Goal: Information Seeking & Learning: Learn about a topic

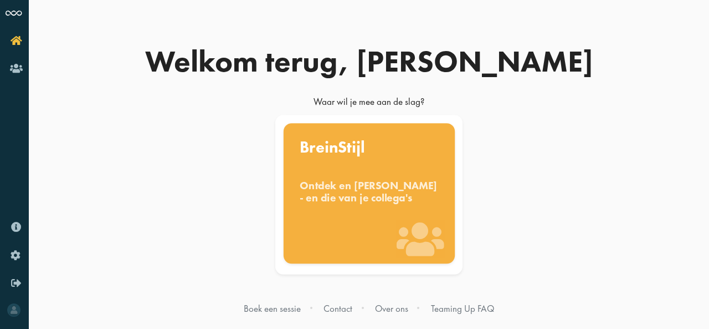
click at [390, 193] on div "Ontdek en benut jouw denkstijl - en die van je collega's" at bounding box center [369, 191] width 139 height 24
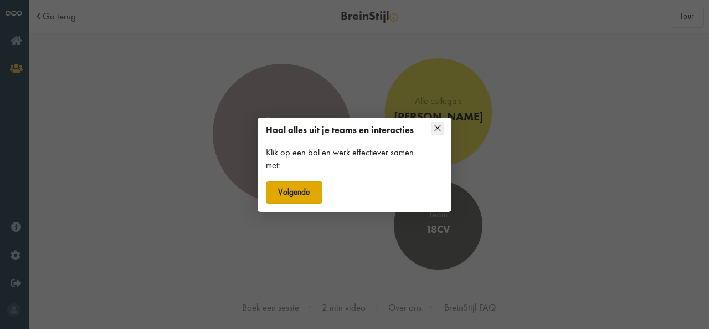
click at [310, 191] on button "Volgende" at bounding box center [294, 192] width 57 height 22
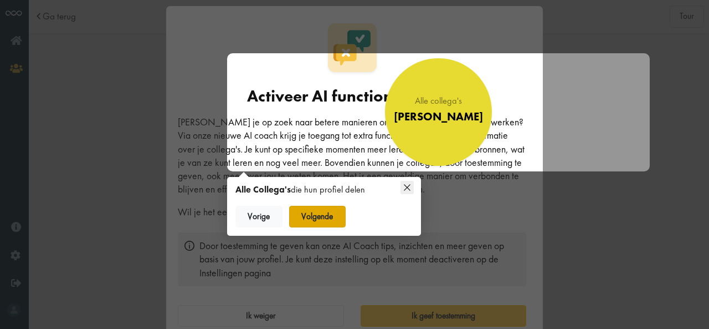
scroll to position [6, 0]
click at [321, 217] on button "Volgende" at bounding box center [317, 217] width 57 height 22
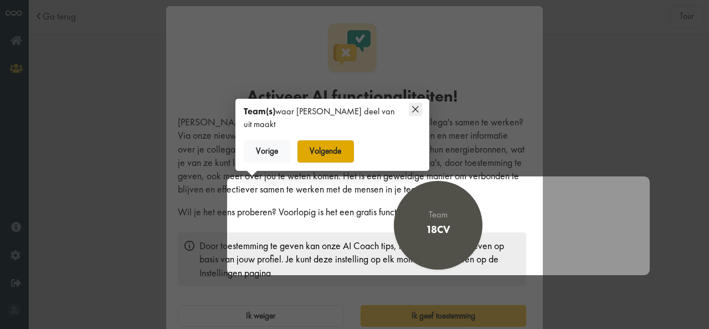
click at [329, 145] on button "Volgende" at bounding box center [325, 151] width 57 height 22
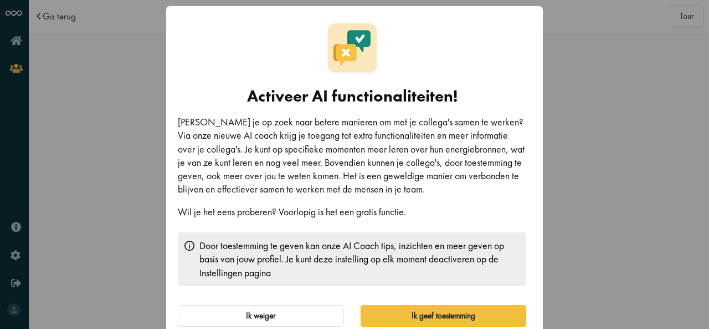
scroll to position [21, 0]
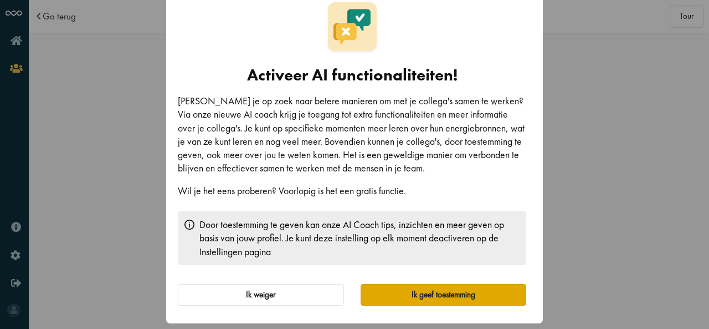
click at [418, 290] on button "Ik geef toestemming" at bounding box center [444, 295] width 166 height 22
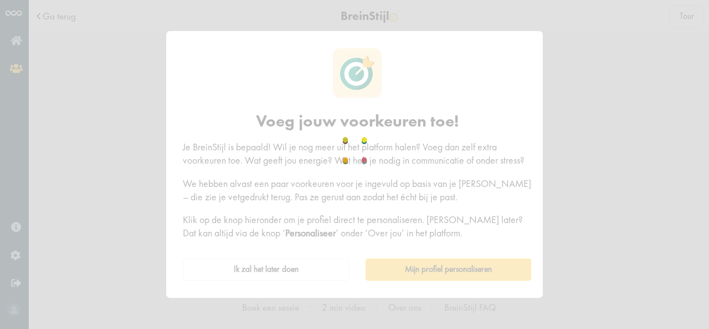
scroll to position [0, 0]
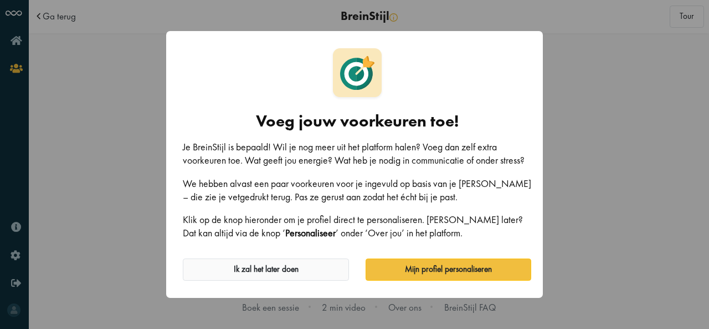
click at [311, 276] on button "Ik zal het later doen" at bounding box center [266, 269] width 166 height 22
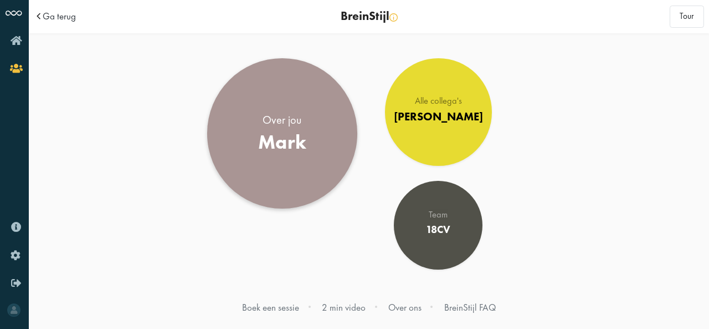
click at [311, 122] on link "Over jou Mark" at bounding box center [282, 133] width 150 height 150
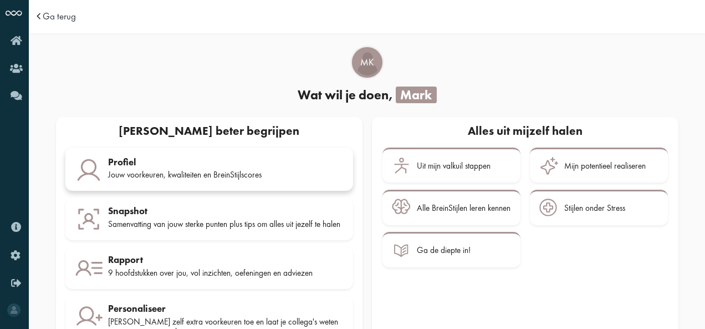
click at [147, 168] on div "Profiel Jouw voorkeuren, kwaliteiten en BreinStijlscores" at bounding box center [225, 170] width 235 height 28
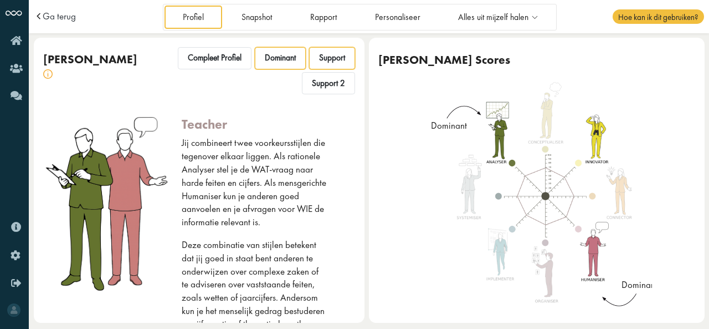
click at [310, 57] on div "Support" at bounding box center [332, 58] width 46 height 22
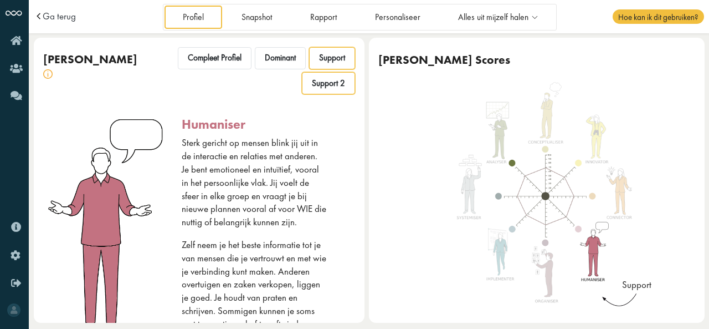
click at [325, 84] on span "Support 2" at bounding box center [328, 83] width 33 height 11
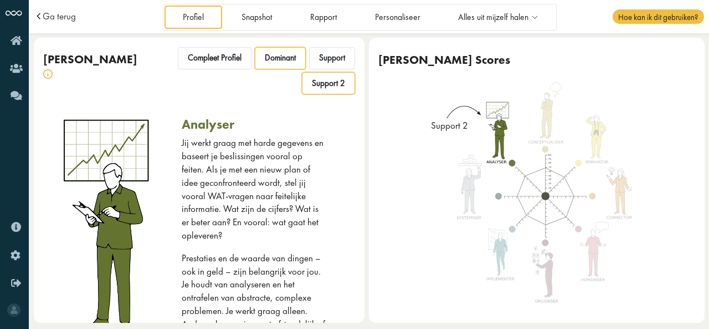
click at [281, 53] on span "Dominant" at bounding box center [280, 58] width 31 height 11
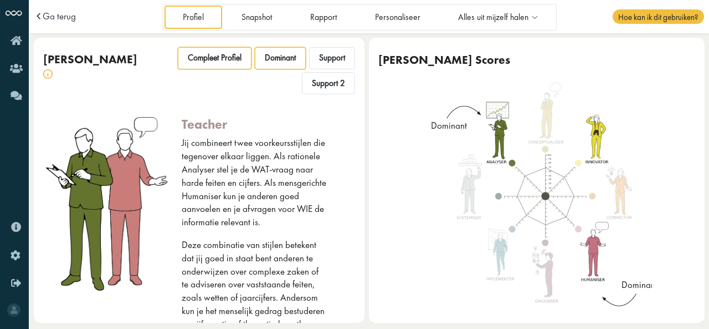
click at [228, 55] on span "Compleet Profiel" at bounding box center [215, 58] width 54 height 11
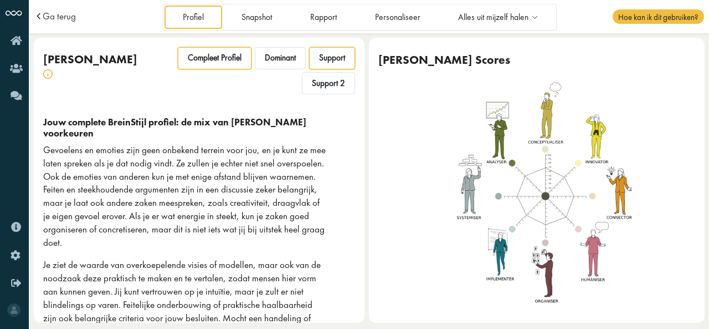
click at [315, 50] on div "Support" at bounding box center [332, 58] width 46 height 22
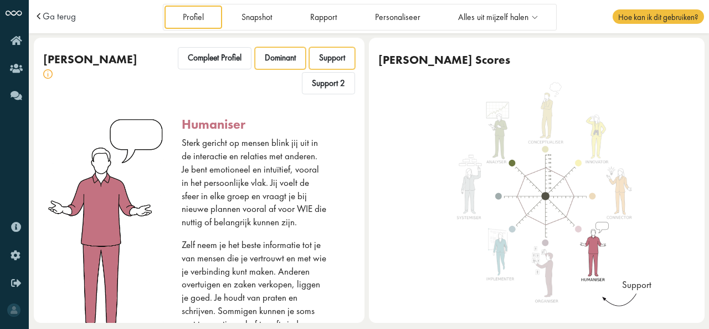
click at [286, 60] on span "Dominant" at bounding box center [280, 58] width 31 height 11
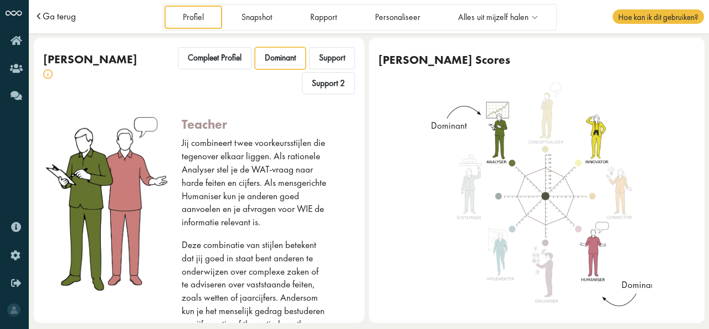
click at [43, 16] on span "Ga terug" at bounding box center [59, 16] width 33 height 9
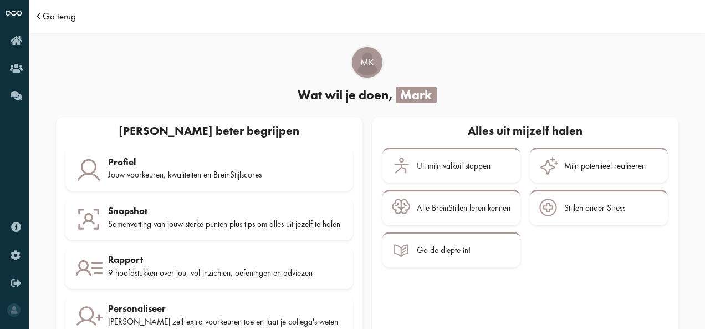
click at [58, 15] on span "Ga terug" at bounding box center [59, 16] width 33 height 9
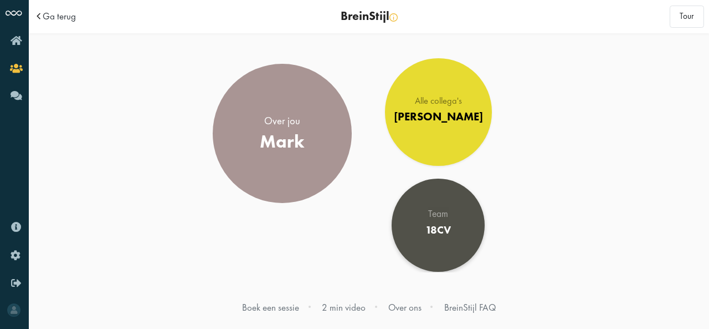
click at [450, 247] on link "Team 18CV" at bounding box center [438, 224] width 93 height 93
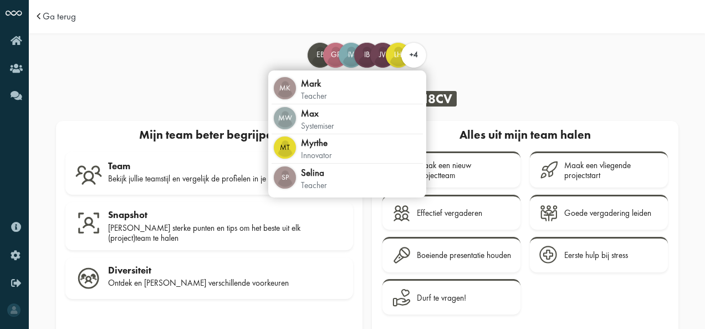
click at [415, 56] on span "+4" at bounding box center [413, 54] width 8 height 10
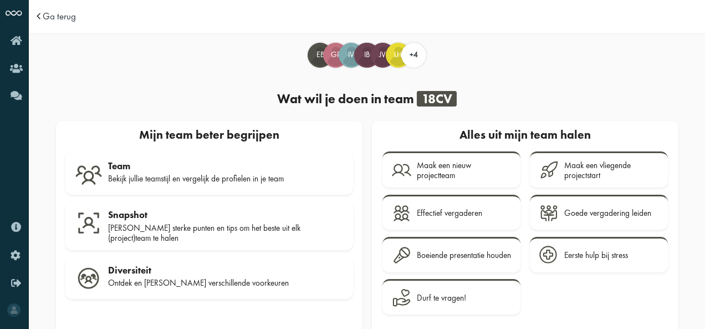
click at [59, 23] on td "Ga terug" at bounding box center [117, 16] width 167 height 33
click at [63, 14] on span "Ga terug" at bounding box center [59, 16] width 33 height 9
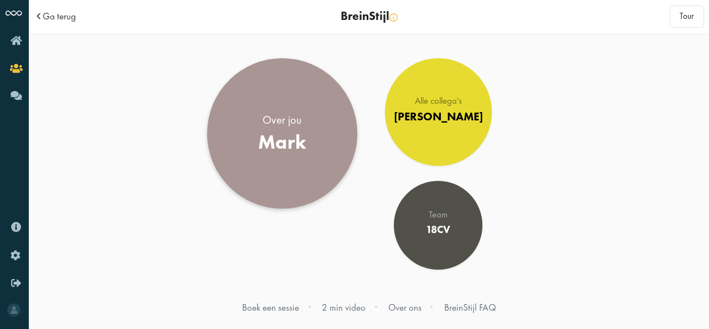
click at [275, 155] on link "Over jou [PERSON_NAME]" at bounding box center [282, 133] width 150 height 150
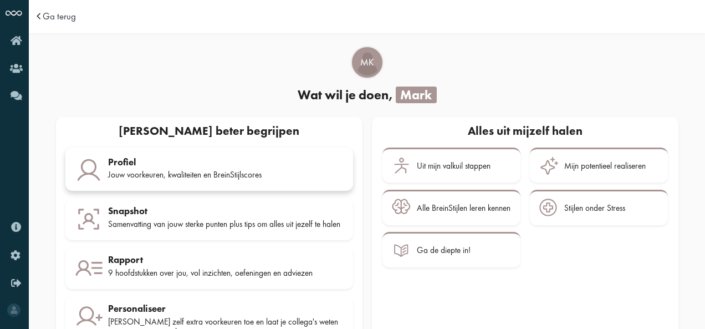
click at [234, 167] on div "Profiel" at bounding box center [225, 161] width 235 height 11
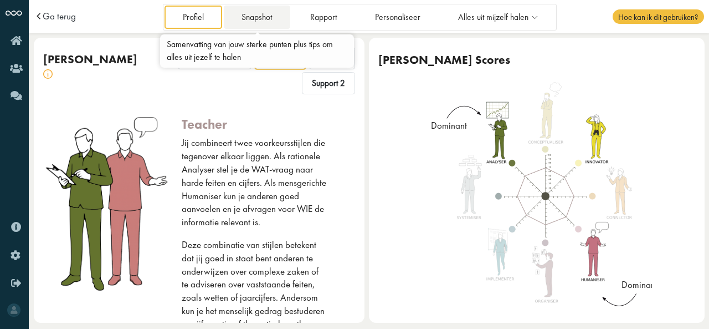
click at [264, 10] on link "Snapshot" at bounding box center [257, 17] width 66 height 23
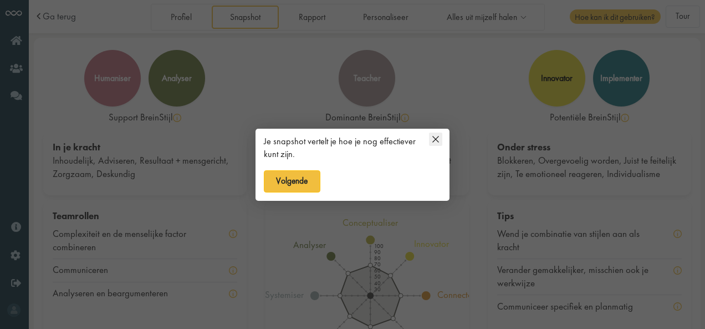
click at [439, 137] on icon at bounding box center [435, 138] width 13 height 13
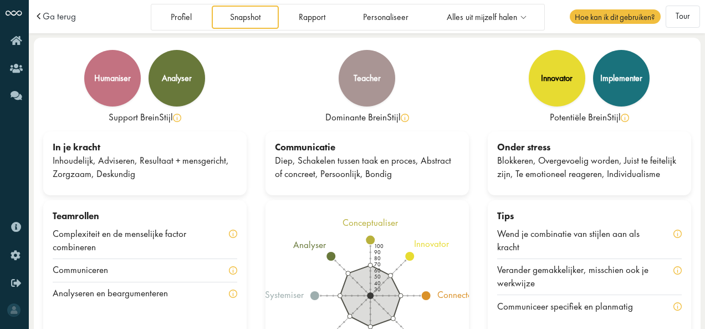
drag, startPoint x: 549, startPoint y: 118, endPoint x: 610, endPoint y: 114, distance: 61.1
click at [610, 114] on div "Potentiële BreinStijl" at bounding box center [588, 117] width 203 height 13
click at [551, 172] on div "Blokkeren, Overgevoelig worden, Juist te feitelijk zijn, Te emotioneel reageren…" at bounding box center [589, 167] width 184 height 27
drag, startPoint x: 65, startPoint y: 175, endPoint x: 83, endPoint y: 175, distance: 17.2
click at [83, 175] on div "Inhoudelijk, Adviseren, Resultaat + mensgericht, Zorgzaam, Deskundig" at bounding box center [145, 167] width 184 height 27
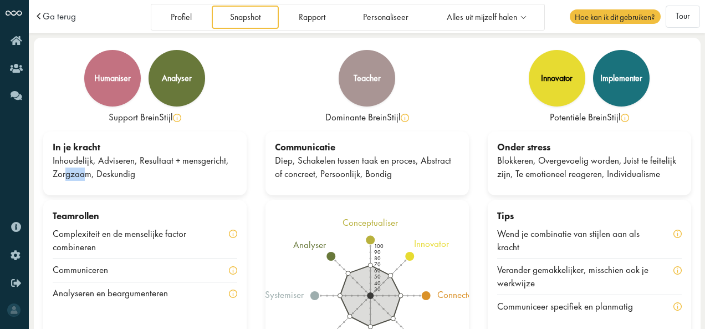
click at [83, 175] on div "Inhoudelijk, Adviseren, Resultaat + mensgericht, Zorgzaam, Deskundig" at bounding box center [145, 167] width 184 height 27
click at [430, 278] on icon "100 90 80 70 60 50 40 30 conceptualiser innovator connector humaniser organiser…" at bounding box center [366, 295] width 203 height 177
click at [57, 21] on span "Ga terug" at bounding box center [59, 16] width 33 height 9
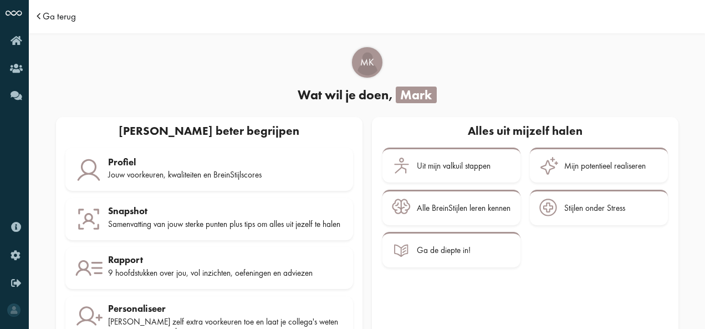
click at [53, 14] on span "Ga terug" at bounding box center [59, 16] width 33 height 9
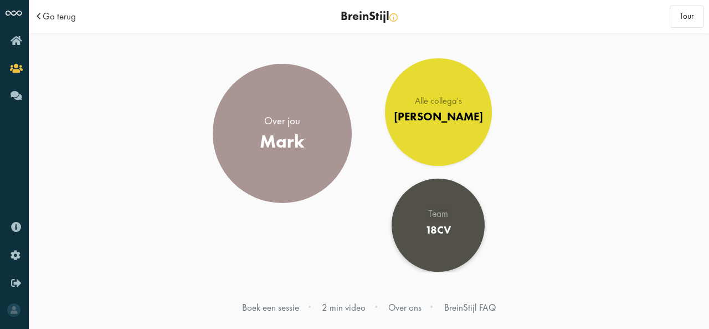
click at [443, 243] on link "Team 18CV" at bounding box center [438, 224] width 93 height 93
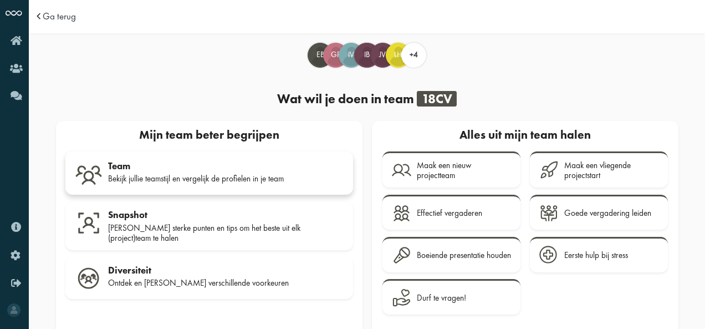
click at [200, 169] on div "Team" at bounding box center [225, 165] width 235 height 11
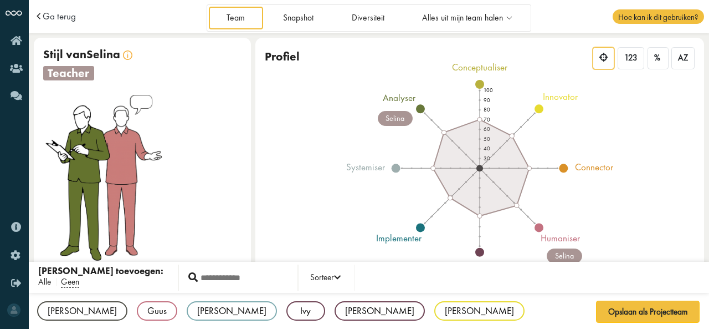
click at [43, 279] on span "Alle" at bounding box center [44, 282] width 13 height 12
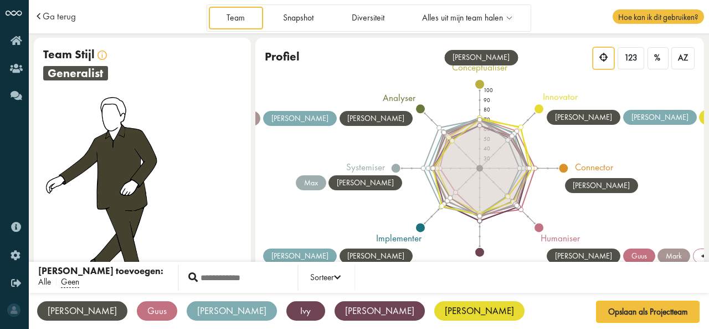
click at [48, 282] on span "Alle" at bounding box center [44, 282] width 13 height 12
click at [72, 281] on span "Geen" at bounding box center [70, 282] width 18 height 12
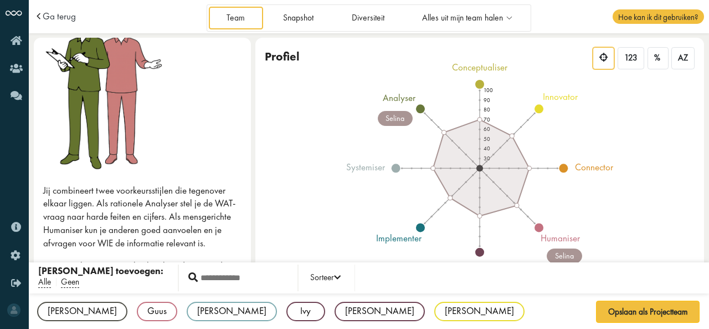
scroll to position [71, 0]
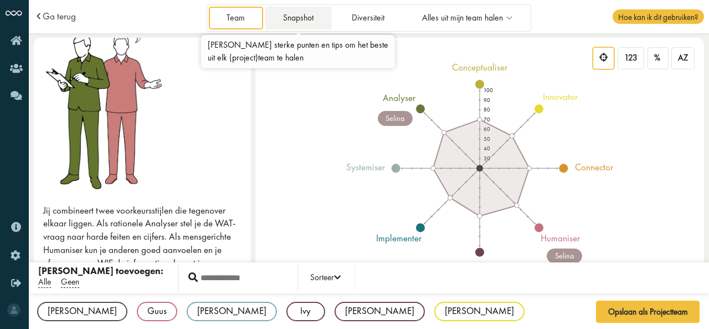
click at [295, 24] on link "Snapshot" at bounding box center [298, 18] width 66 height 23
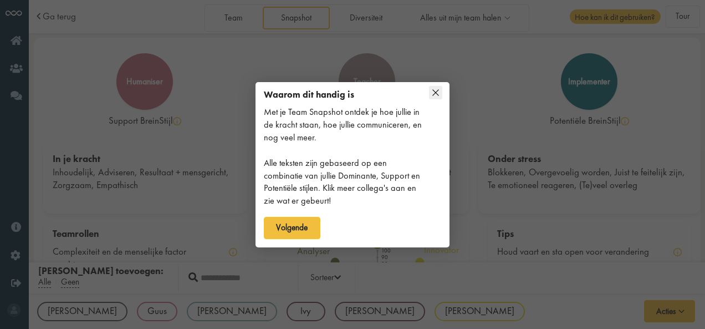
click at [438, 94] on icon at bounding box center [435, 92] width 13 height 13
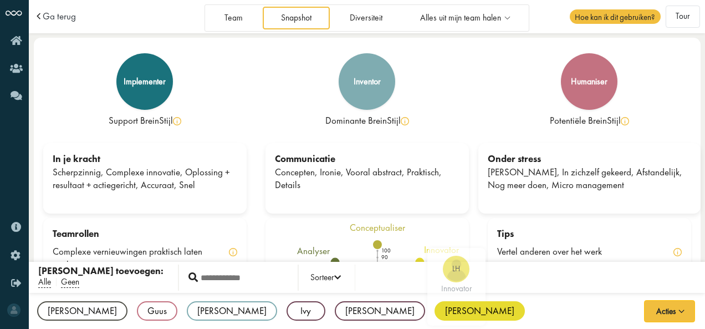
click at [434, 312] on div "Louise" at bounding box center [479, 310] width 90 height 19
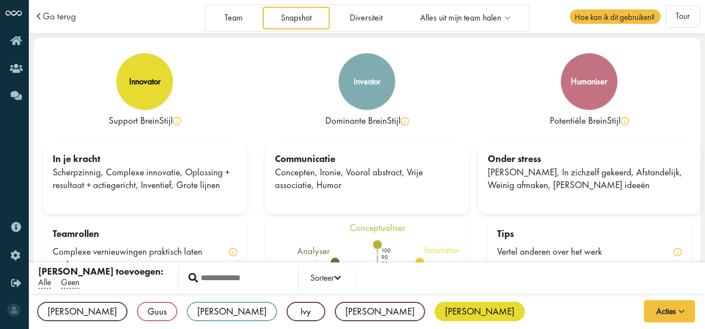
scroll to position [69, 0]
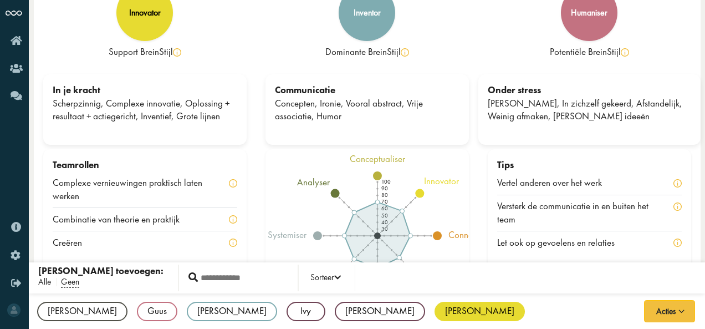
click at [40, 279] on span "Alle" at bounding box center [44, 282] width 13 height 12
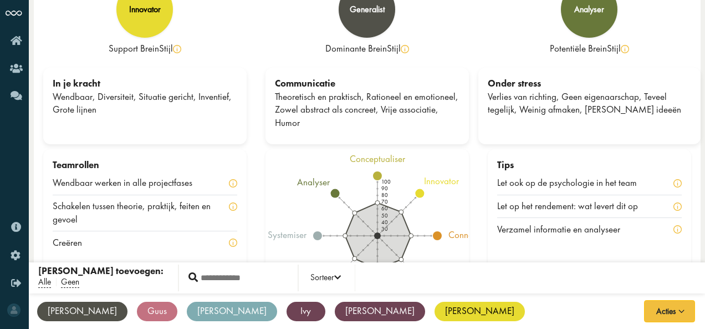
scroll to position [0, 0]
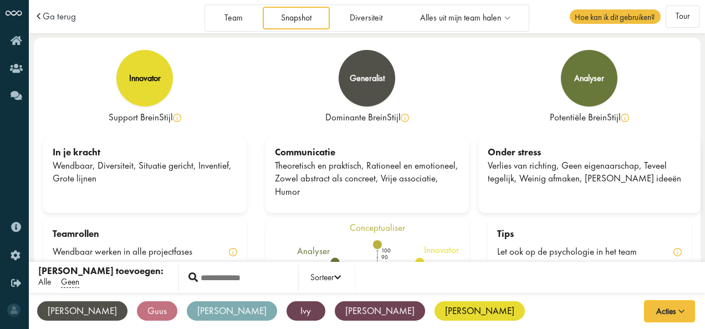
click at [48, 281] on span "Alle" at bounding box center [44, 282] width 13 height 12
click at [76, 281] on span "Geen" at bounding box center [70, 282] width 18 height 12
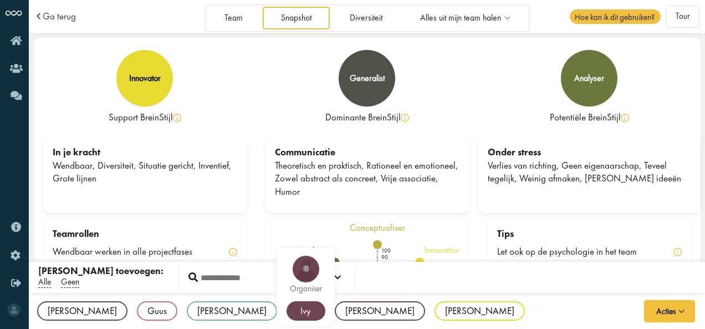
click at [286, 307] on div "Ivy" at bounding box center [305, 310] width 39 height 19
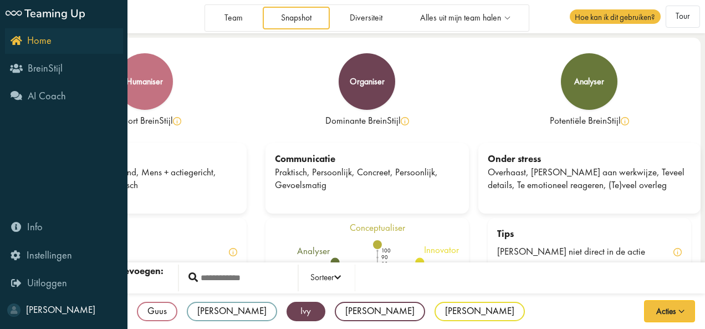
click at [50, 45] on span "Home" at bounding box center [39, 40] width 24 height 13
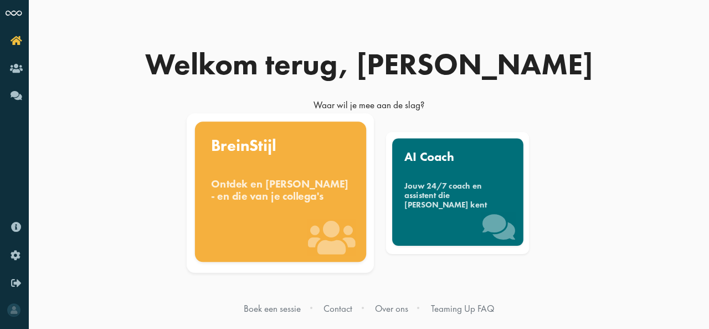
click at [296, 202] on div "Ontdek en [PERSON_NAME] - en die van je collega's" at bounding box center [280, 189] width 139 height 24
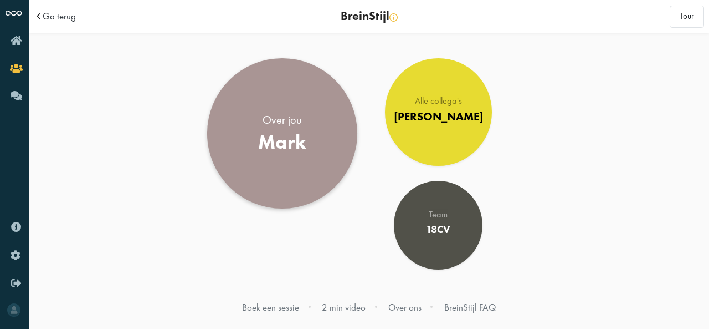
click at [263, 137] on div "Mark" at bounding box center [282, 142] width 48 height 23
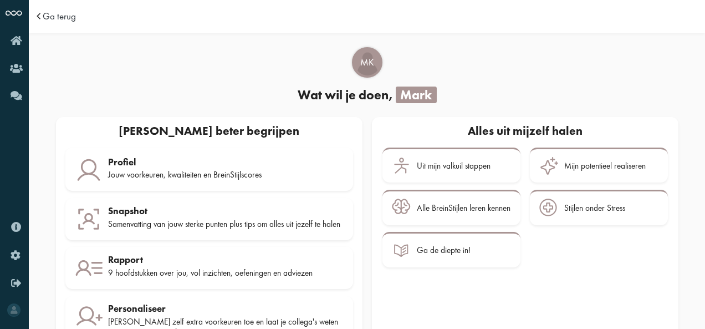
scroll to position [47, 0]
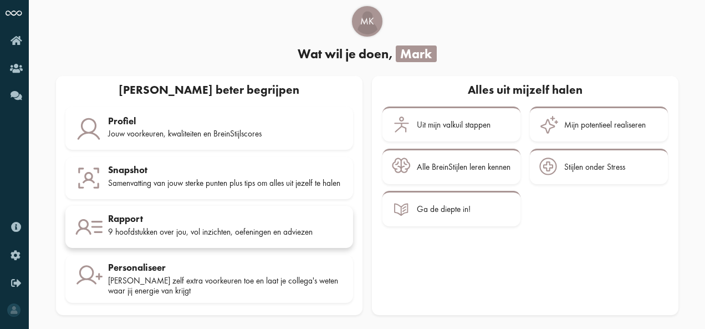
click at [102, 212] on link "Rapport 9 hoofdstukken over jou, vol inzichten, oefeningen en adviezen" at bounding box center [209, 227] width 288 height 42
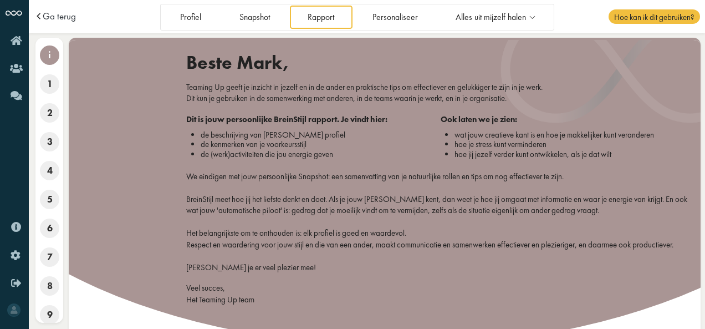
click at [526, 186] on div "Beste Mark, Teaming Up geeft je inzicht in jezelf en in de ander en praktische …" at bounding box center [436, 183] width 516 height 263
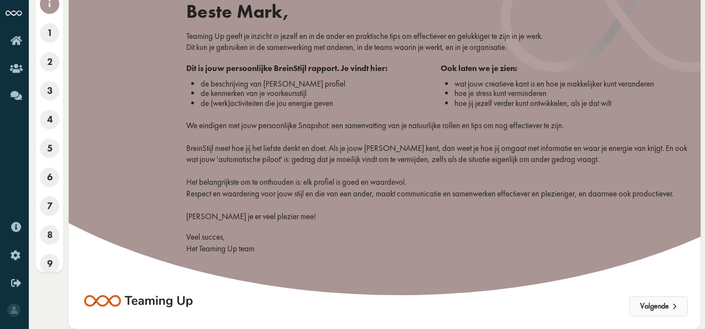
click at [651, 312] on button "Volgende" at bounding box center [658, 306] width 59 height 20
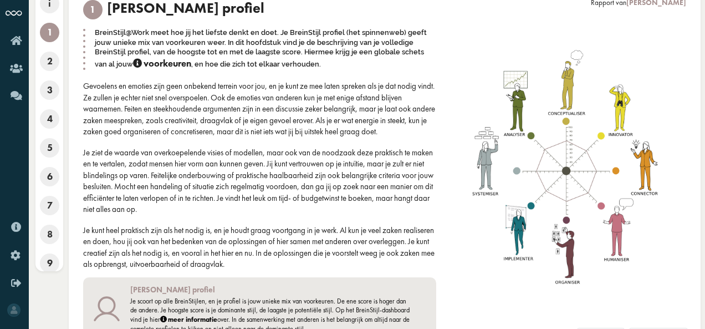
scroll to position [50, 0]
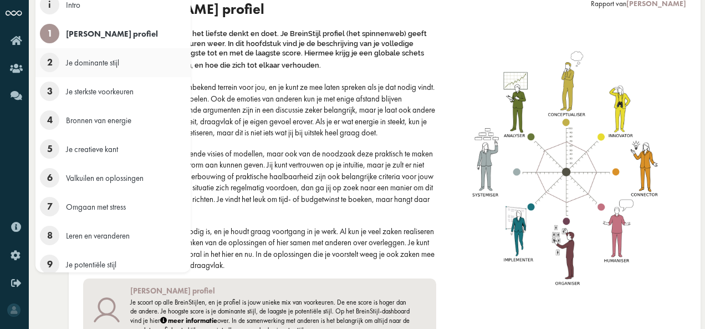
click at [49, 64] on span "2" at bounding box center [49, 62] width 19 height 19
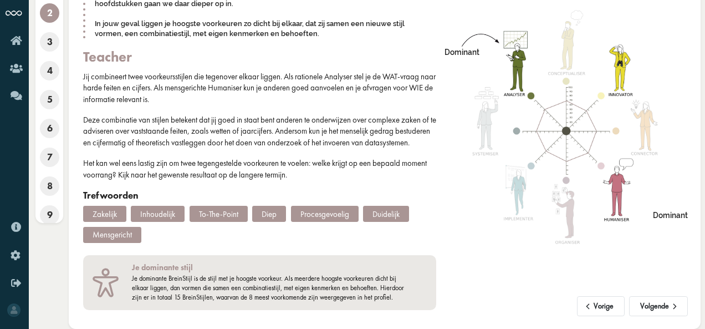
scroll to position [111, 0]
click at [671, 304] on span at bounding box center [675, 303] width 12 height 8
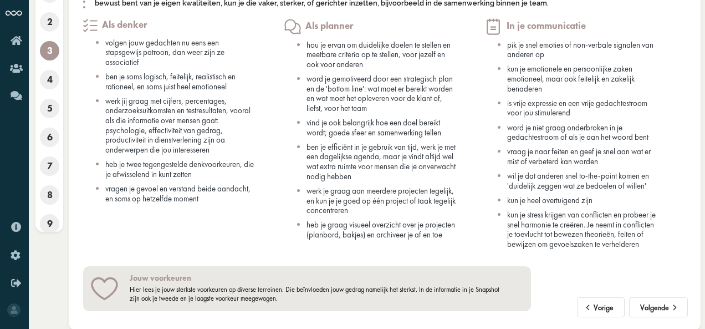
scroll to position [101, 0]
click at [648, 301] on button "Volgende" at bounding box center [658, 306] width 59 height 20
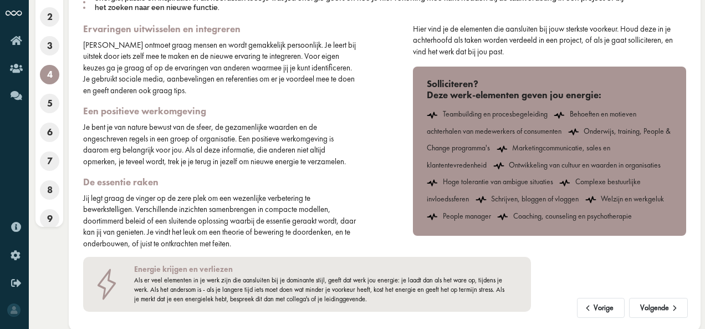
scroll to position [97, 0]
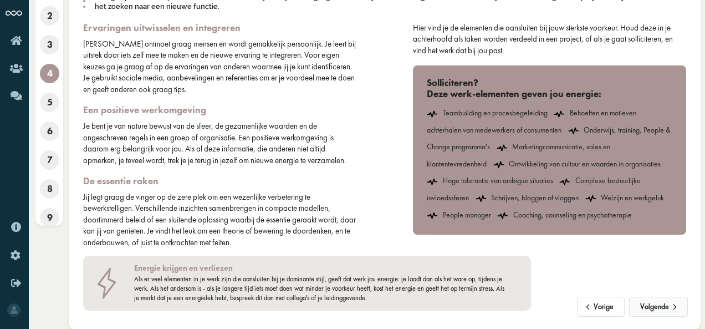
click at [653, 301] on button "Volgende" at bounding box center [658, 306] width 59 height 20
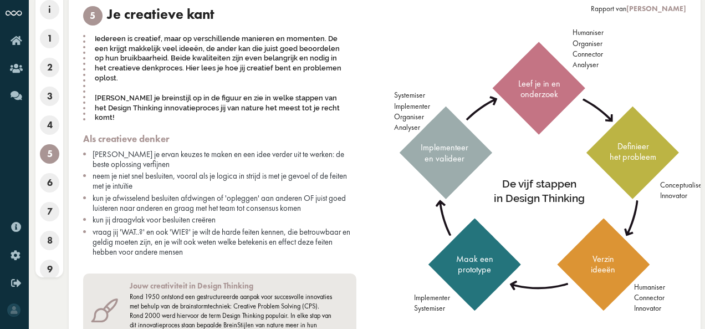
scroll to position [53, 0]
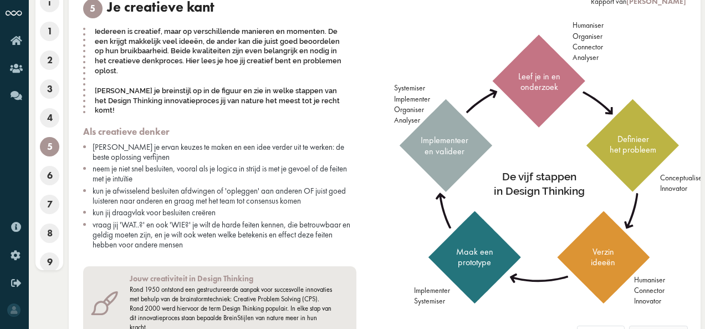
click at [659, 325] on button "Volgende" at bounding box center [658, 335] width 59 height 20
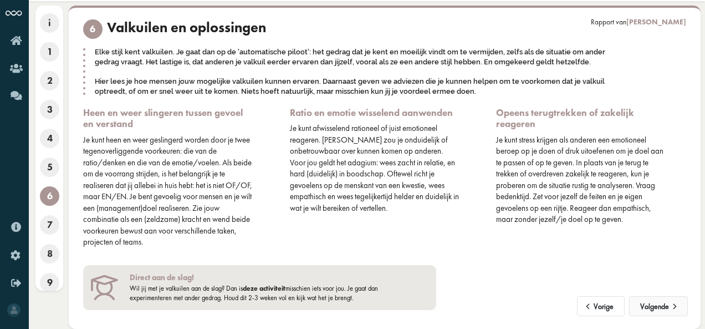
scroll to position [32, 0]
click at [668, 310] on button "Volgende" at bounding box center [658, 306] width 59 height 20
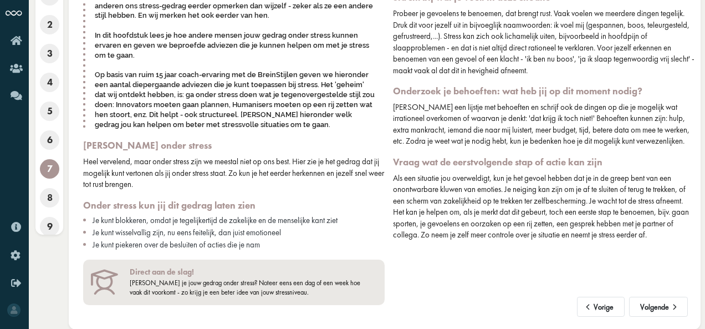
scroll to position [89, 0]
click at [655, 306] on button "Volgende" at bounding box center [658, 306] width 59 height 20
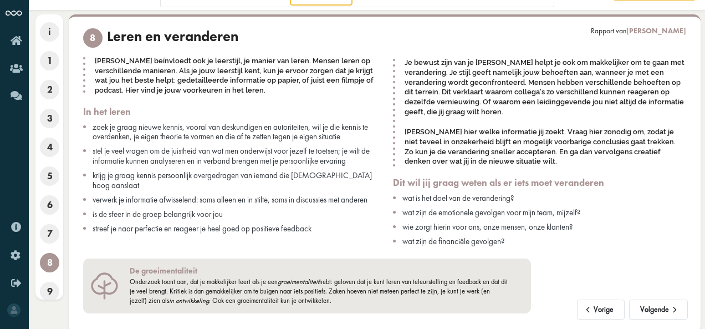
scroll to position [26, 0]
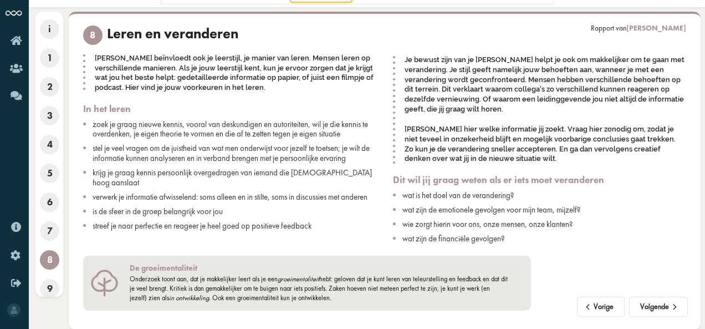
click at [536, 220] on span "wie zorgt hierin voor ons, onze mensen, onze klanten?" at bounding box center [487, 223] width 171 height 11
click at [651, 303] on button "Volgende" at bounding box center [658, 306] width 59 height 20
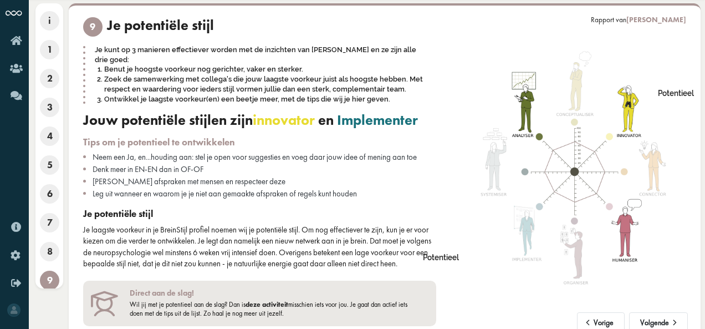
scroll to position [50, 0]
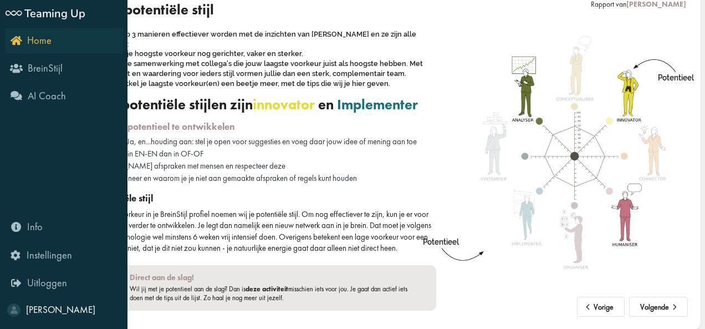
click at [34, 42] on span "Home" at bounding box center [39, 40] width 24 height 13
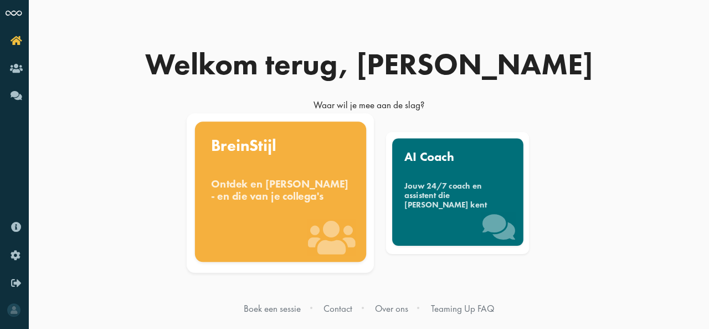
click at [280, 202] on div "Ontdek en benut jouw denkstijl - en die van je collega's" at bounding box center [280, 189] width 139 height 24
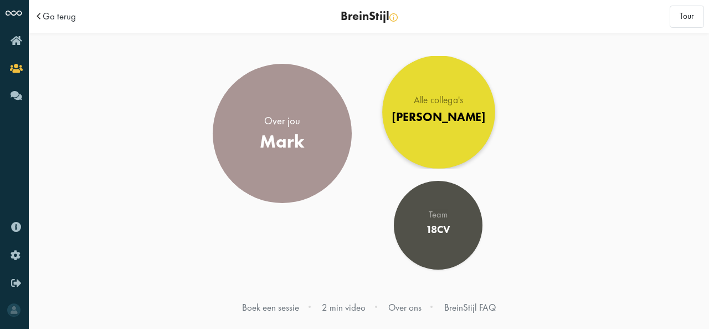
click at [427, 144] on link "Alle collega's [PERSON_NAME]" at bounding box center [438, 111] width 112 height 112
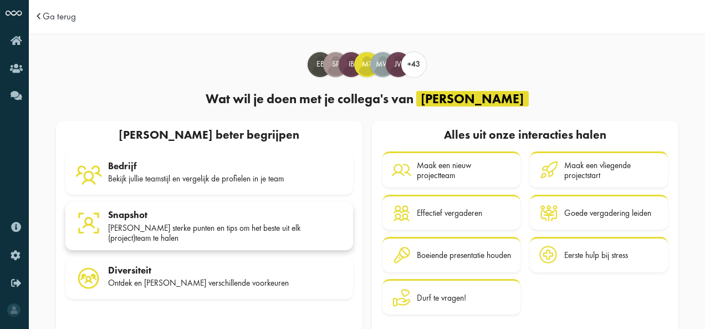
click at [276, 226] on div "[PERSON_NAME] sterke punten en tips om het beste uit elk (project)team te halen" at bounding box center [225, 233] width 235 height 20
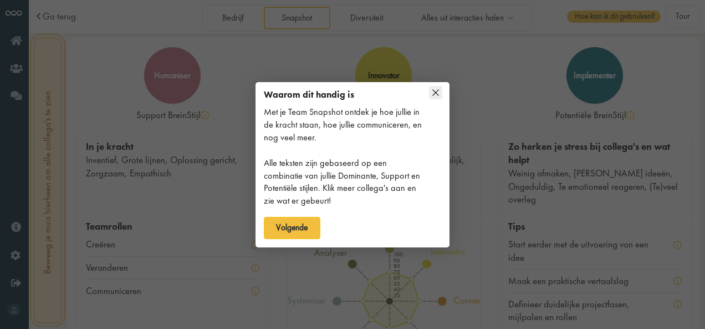
click at [437, 93] on icon at bounding box center [435, 92] width 13 height 13
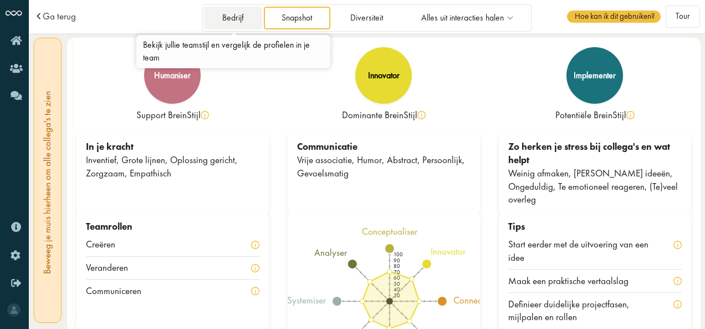
click at [232, 16] on link "Bedrijf" at bounding box center [233, 18] width 58 height 23
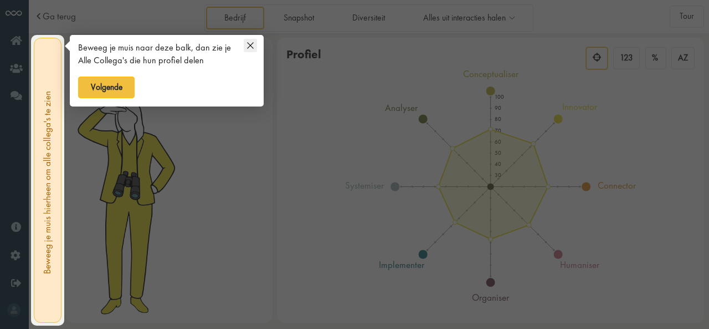
click at [244, 40] on icon at bounding box center [250, 45] width 13 height 13
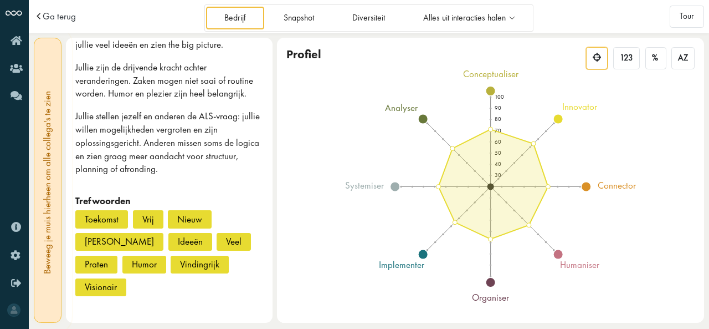
scroll to position [332, 0]
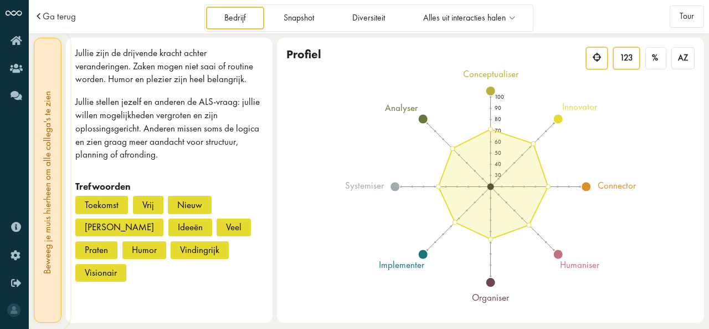
click at [624, 59] on span "123" at bounding box center [626, 58] width 13 height 11
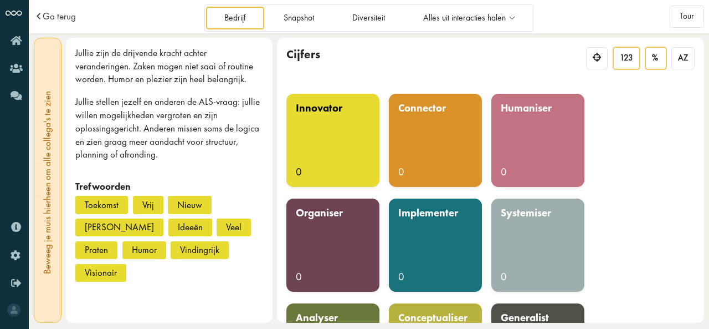
click at [660, 64] on div "%" at bounding box center [655, 58] width 21 height 22
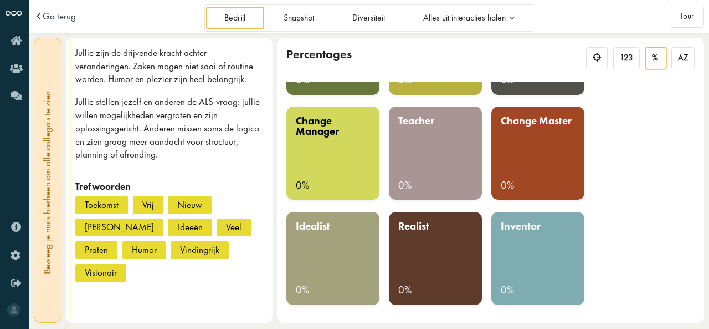
scroll to position [0, 0]
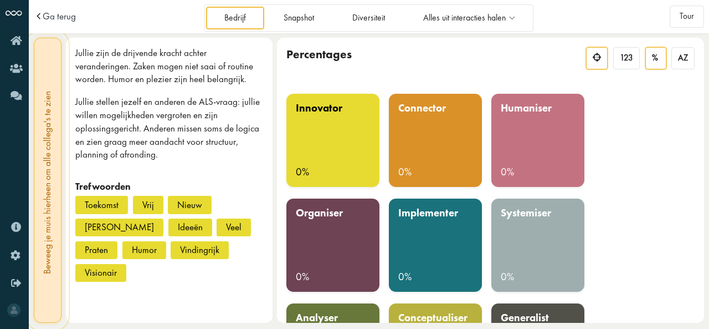
click at [591, 47] on div at bounding box center [597, 58] width 22 height 22
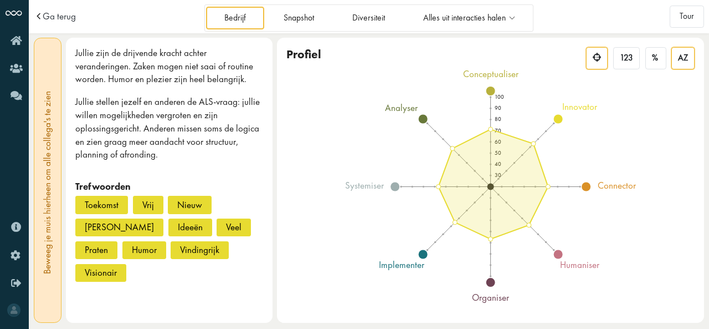
click at [680, 60] on span "AZ" at bounding box center [683, 58] width 10 height 11
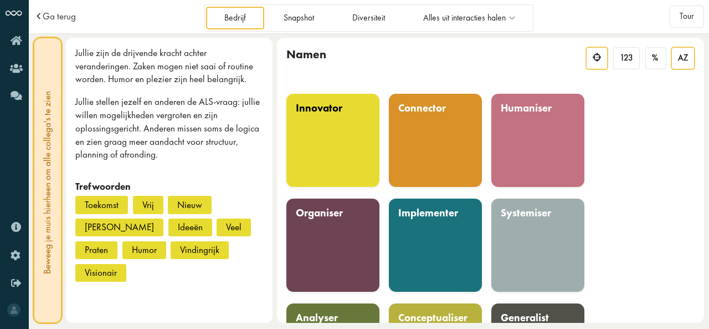
click at [592, 47] on div at bounding box center [597, 58] width 22 height 22
